Goal: Information Seeking & Learning: Learn about a topic

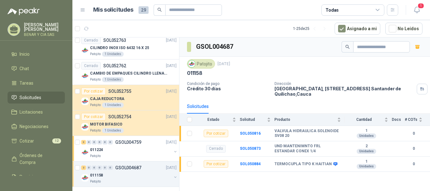
scroll to position [548, 0]
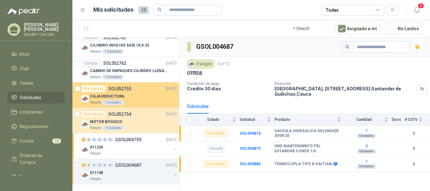
click at [100, 96] on p "CAJA REDUCTORA" at bounding box center [107, 97] width 34 height 6
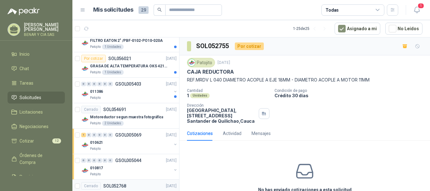
scroll to position [265, 0]
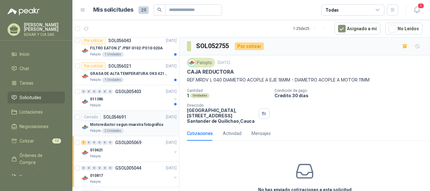
click at [135, 124] on p "Motoreductor segun muestra fotográfica" at bounding box center [126, 125] width 73 height 6
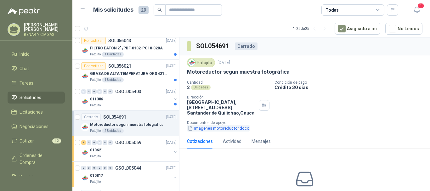
click at [213, 129] on button "Imagenes motoreductor.docx" at bounding box center [218, 128] width 63 height 7
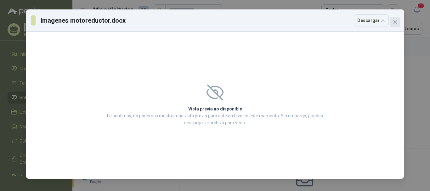
click at [394, 21] on icon "close" at bounding box center [395, 22] width 4 height 4
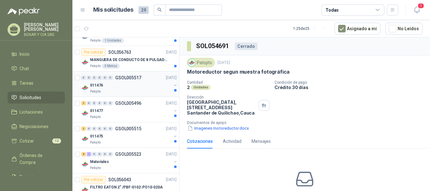
scroll to position [126, 0]
click at [96, 84] on p "011476" at bounding box center [96, 85] width 13 height 6
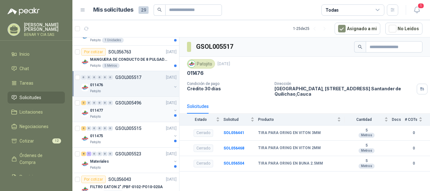
click at [100, 111] on p "011477" at bounding box center [96, 111] width 13 height 6
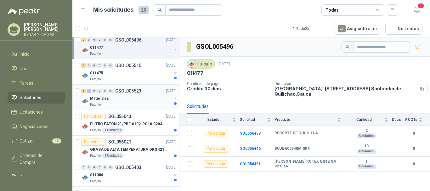
scroll to position [157, 0]
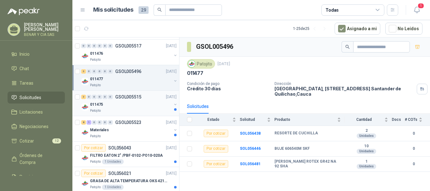
click at [96, 104] on p "011475" at bounding box center [96, 105] width 13 height 6
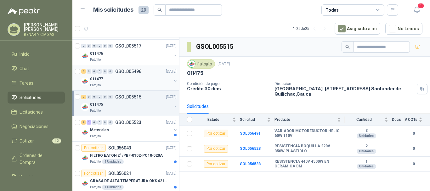
click at [100, 79] on p "011477" at bounding box center [96, 79] width 13 height 6
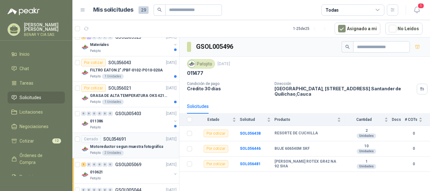
scroll to position [252, 0]
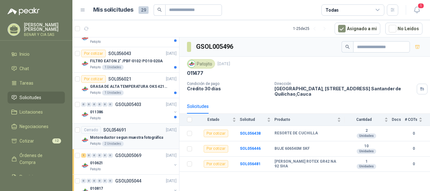
click at [134, 138] on p "Motoreductor segun muestra fotográfica" at bounding box center [126, 138] width 73 height 6
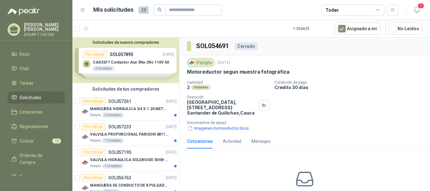
click at [131, 66] on div "Solicitudes de nuevos compradores Por cotizar SOL057895 [DATE] CAD32F7 Contacto…" at bounding box center [125, 60] width 107 height 46
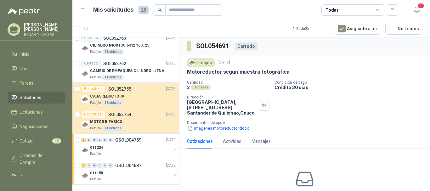
scroll to position [657, 0]
click at [134, 141] on p "GSOL004759" at bounding box center [128, 140] width 26 height 4
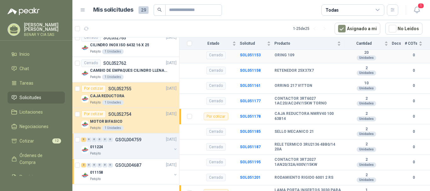
scroll to position [94, 0]
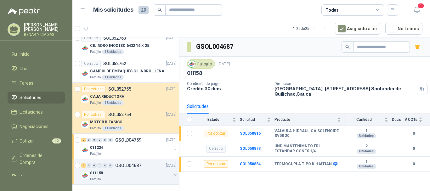
scroll to position [548, 0]
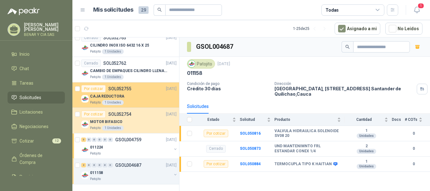
click at [109, 96] on p "CAJA REDUCTORA" at bounding box center [107, 97] width 34 height 6
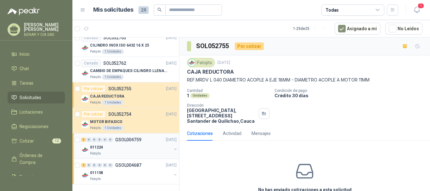
click at [100, 149] on p "011224" at bounding box center [96, 148] width 13 height 6
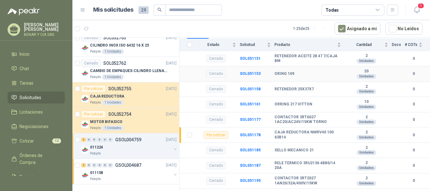
scroll to position [94, 0]
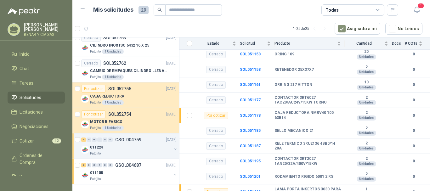
click at [98, 149] on p "011224" at bounding box center [96, 148] width 13 height 6
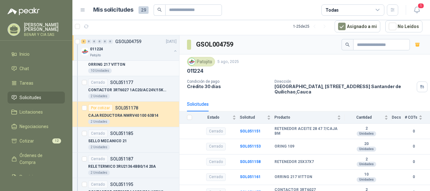
scroll to position [737, 0]
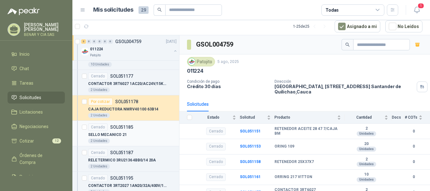
click at [114, 134] on p "SELLO MECANICO 21" at bounding box center [107, 135] width 39 height 6
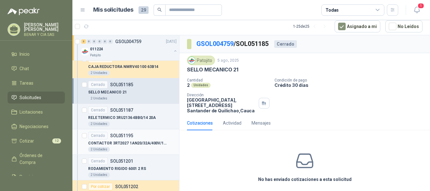
scroll to position [769, 0]
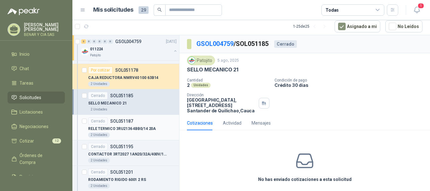
click at [128, 126] on p "RELE TERMICO 3RU2136 4BB0/14 20A" at bounding box center [122, 129] width 68 height 6
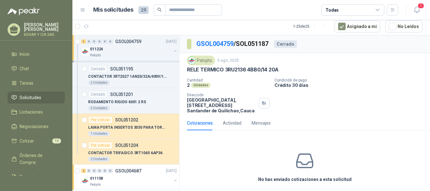
scroll to position [854, 0]
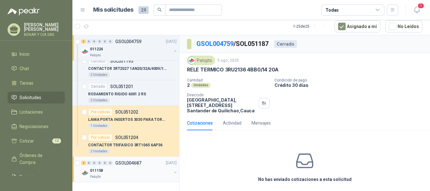
click at [131, 164] on p "GSOL004687" at bounding box center [128, 163] width 26 height 4
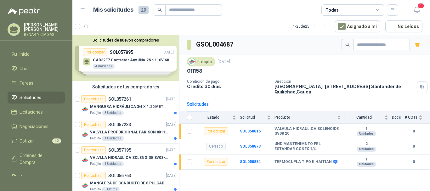
click at [130, 57] on div "Solicitudes de nuevos compradores Por cotizar SOL057895 [DATE] CAD32F7 Contacto…" at bounding box center [125, 58] width 107 height 46
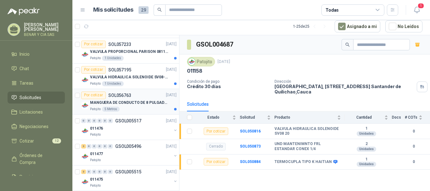
scroll to position [220, 0]
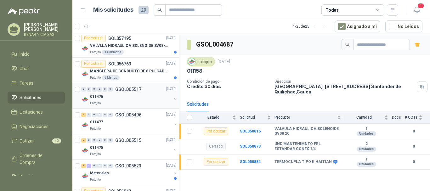
click at [128, 89] on p "GSOL005517" at bounding box center [128, 89] width 26 height 4
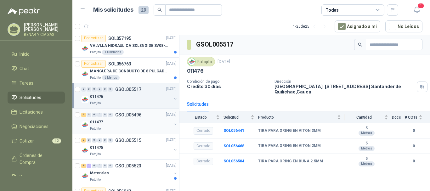
click at [131, 114] on p "GSOL005496" at bounding box center [128, 115] width 26 height 4
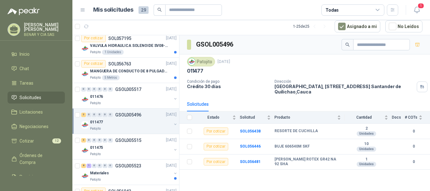
drag, startPoint x: 248, startPoint y: 19, endPoint x: 246, endPoint y: 24, distance: 5.4
click at [246, 24] on article "1 - 25 de 25 Asignado a mi No Leídos" at bounding box center [251, 26] width 358 height 17
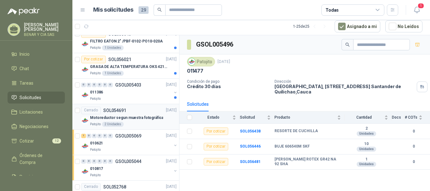
scroll to position [346, 0]
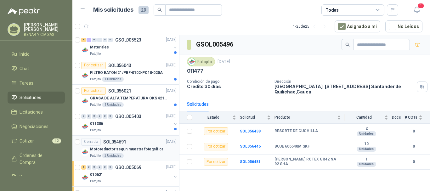
click at [120, 141] on p "SOL054691" at bounding box center [114, 142] width 23 height 4
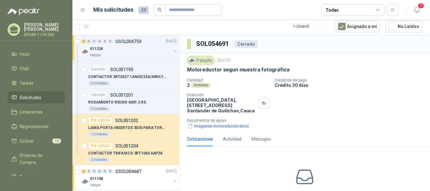
scroll to position [963, 0]
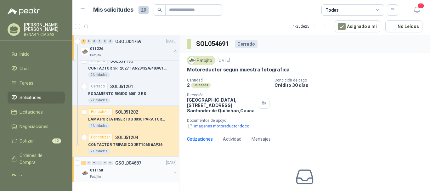
click at [133, 162] on p "GSOL004687" at bounding box center [128, 163] width 26 height 4
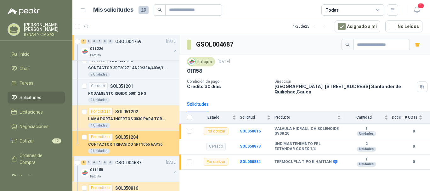
click at [130, 147] on p "CONTACTOR TRIFASICO 3RT1065 6AP36" at bounding box center [125, 145] width 74 height 6
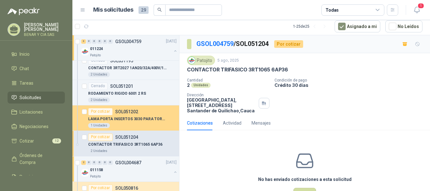
click at [131, 113] on p "SOL051202" at bounding box center [126, 112] width 23 height 4
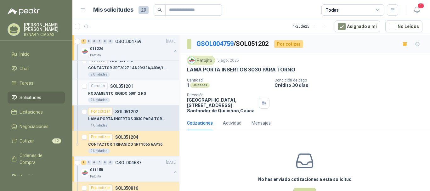
click at [132, 93] on p "RODAMIENTO RIGIDO 6001 2 RS" at bounding box center [117, 94] width 58 height 6
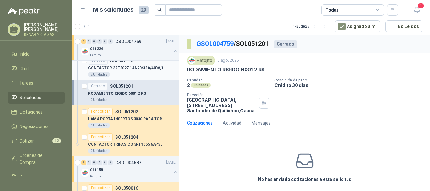
click at [138, 69] on p "CONTACTOR 3RT2027 1AN20/32A/400V/15KW" at bounding box center [127, 68] width 78 height 6
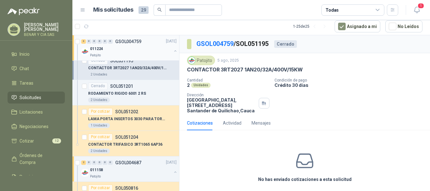
click at [137, 50] on div "011224" at bounding box center [131, 49] width 82 height 8
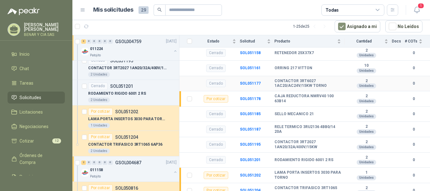
scroll to position [116, 0]
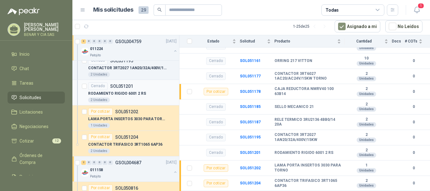
click at [131, 90] on div "RODAMIENTO RIGIDO 6001 2 RS" at bounding box center [132, 94] width 88 height 8
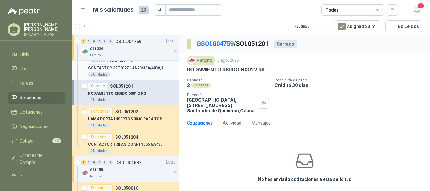
click at [133, 66] on p "CONTACTOR 3RT2027 1AN20/32A/400V/15KW" at bounding box center [127, 68] width 78 height 6
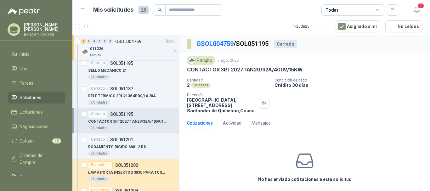
scroll to position [900, 0]
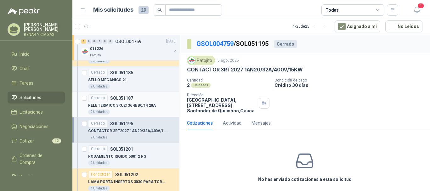
click at [122, 109] on div "RELE TERMICO 3RU2136 4BB0/14 20A" at bounding box center [132, 106] width 88 height 8
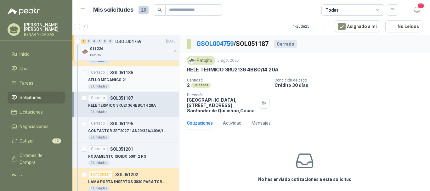
click at [129, 78] on div "SELLO MECANICO 21" at bounding box center [132, 81] width 88 height 8
